Goal: Subscribe to service/newsletter

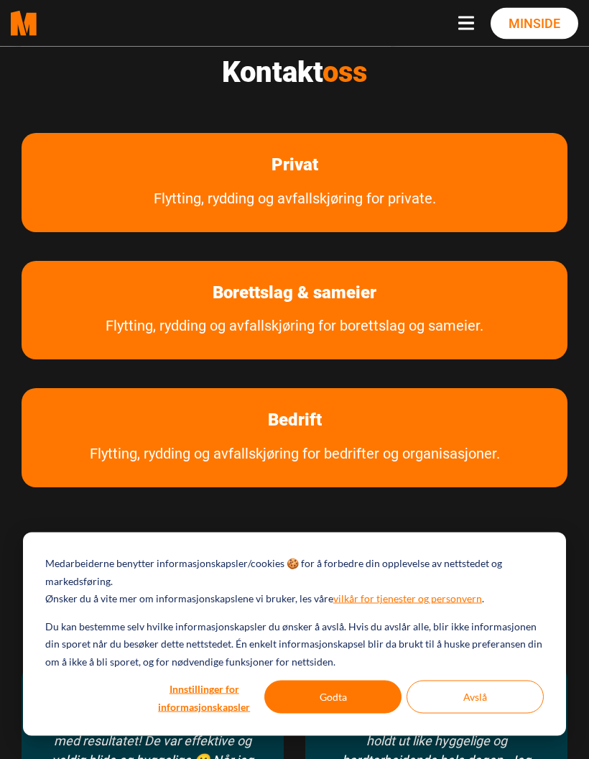
scroll to position [645, 0]
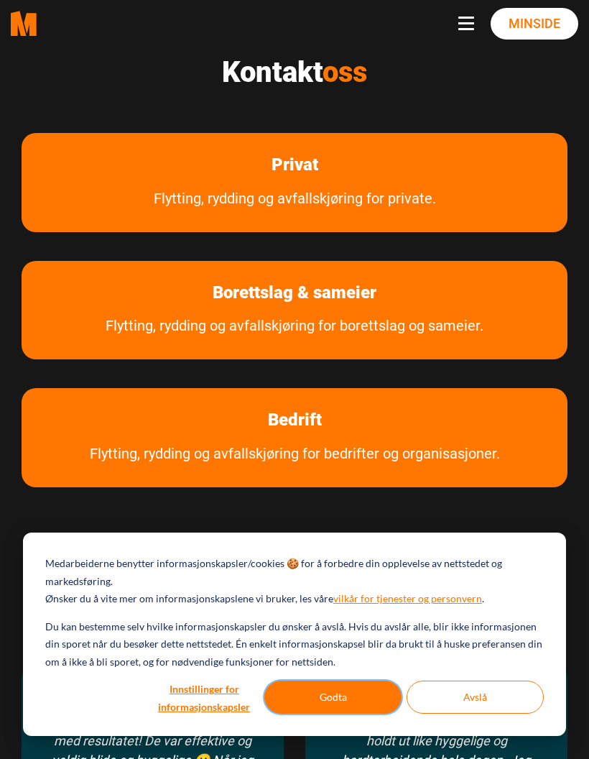
click at [367, 714] on button "Godta" at bounding box center [332, 697] width 137 height 33
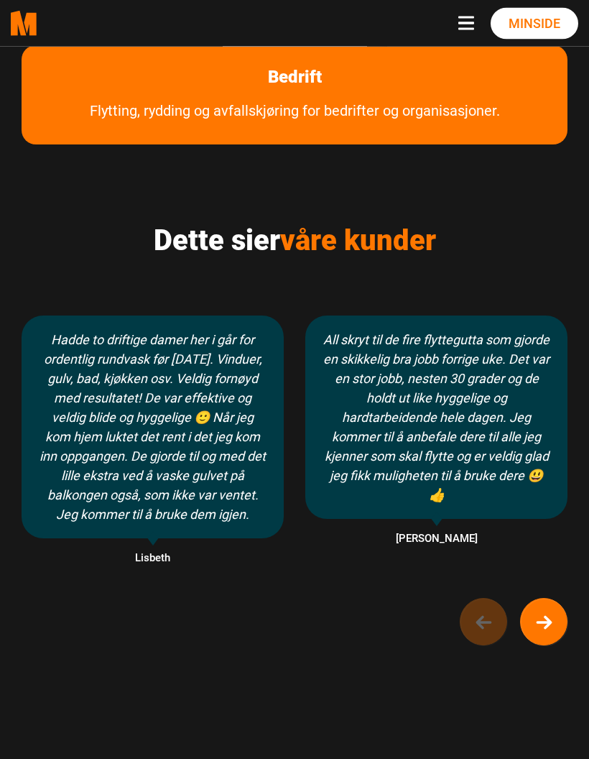
scroll to position [978, 0]
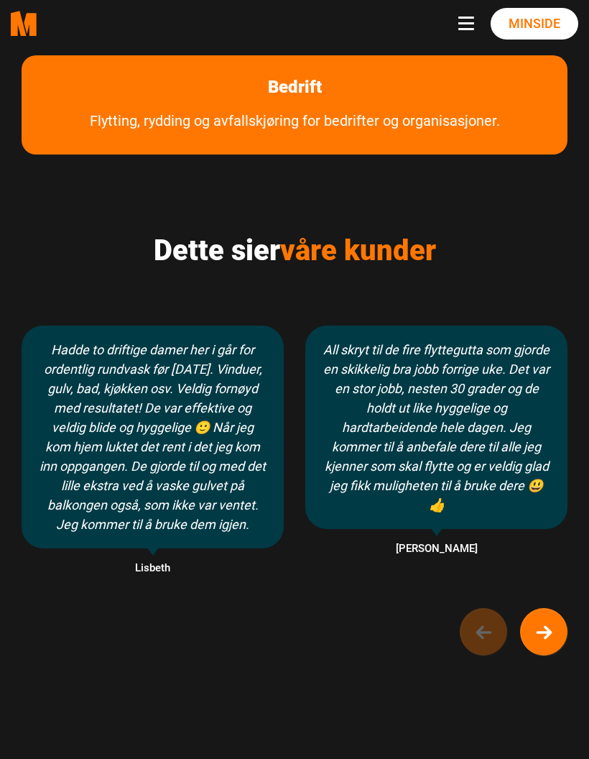
click at [469, 19] on button "Toggle navigation" at bounding box center [470, 24] width 22 height 14
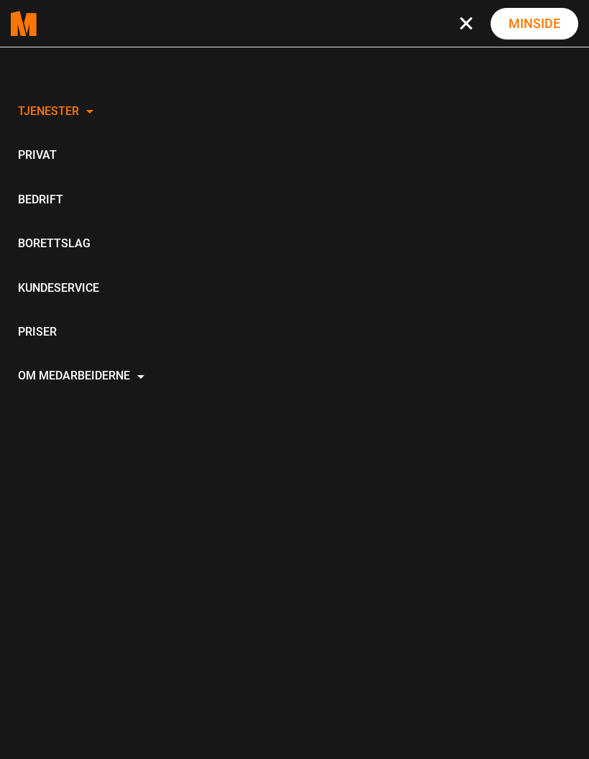
click at [38, 154] on link "Privat" at bounding box center [81, 156] width 141 height 44
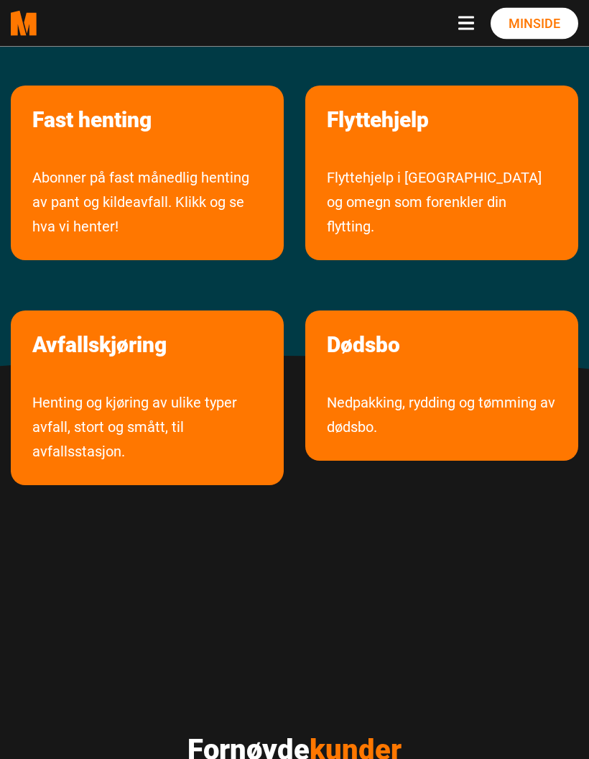
scroll to position [259, 0]
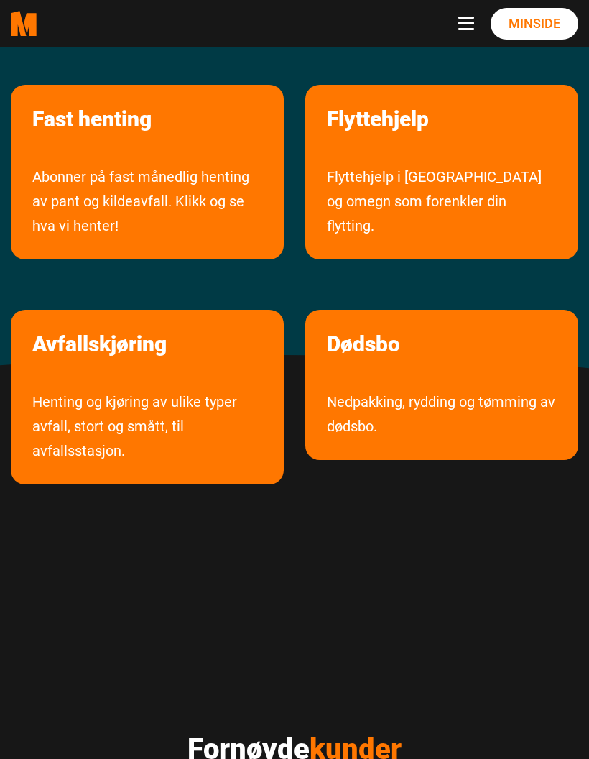
click at [206, 420] on link "Henting og kjøring av ulike typer avfall, stort og smått, til avfallsstasjon." at bounding box center [147, 437] width 273 height 95
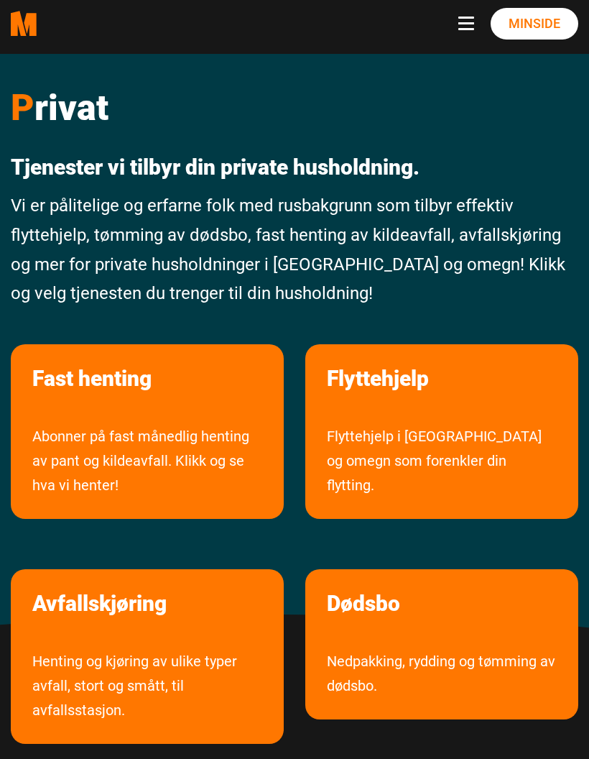
click at [91, 426] on link "Abonner på fast månedlig henting av pant og kildeavfall. Klikk og se hva vi hen…" at bounding box center [147, 471] width 273 height 95
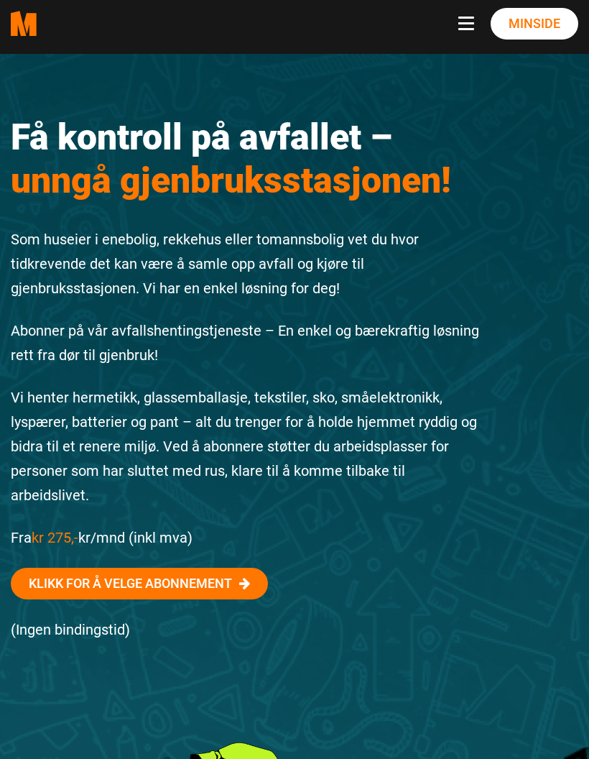
click at [153, 581] on link "Klikk for å velge abonnement" at bounding box center [139, 584] width 257 height 32
